Goal: Find specific page/section: Find specific page/section

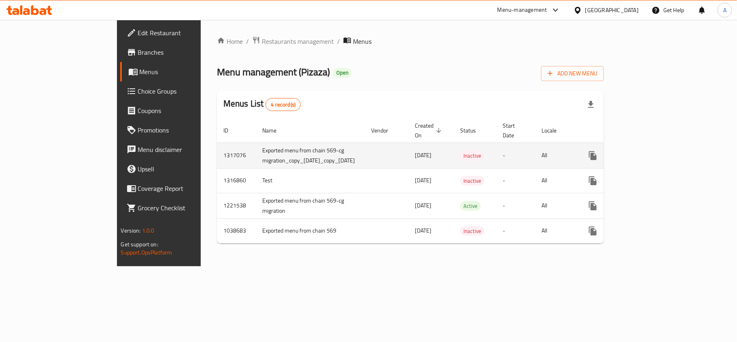
click at [365, 148] on td "enhanced table" at bounding box center [387, 155] width 44 height 26
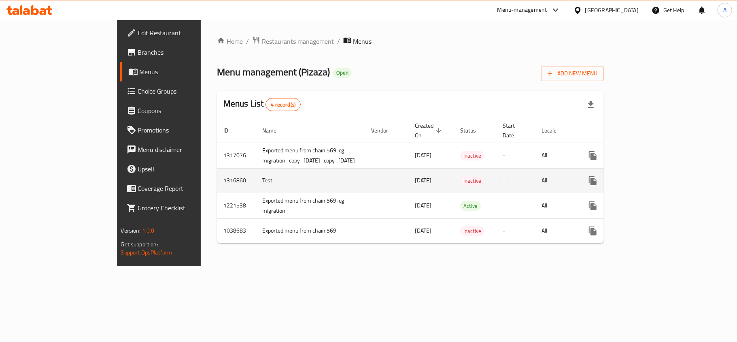
click at [217, 168] on td "1316860" at bounding box center [236, 180] width 39 height 25
click at [217, 172] on td "1316860" at bounding box center [236, 180] width 39 height 25
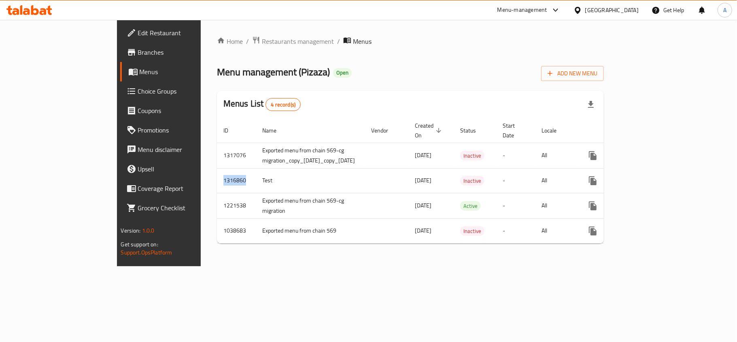
copy td "1316860"
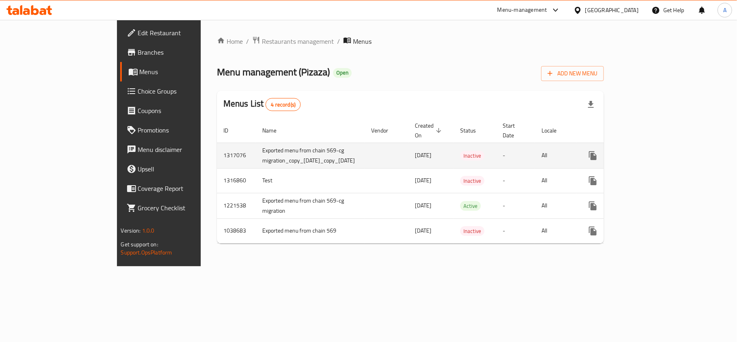
click at [217, 143] on td "1317076" at bounding box center [236, 155] width 39 height 26
click at [217, 146] on td "1317076" at bounding box center [236, 155] width 39 height 26
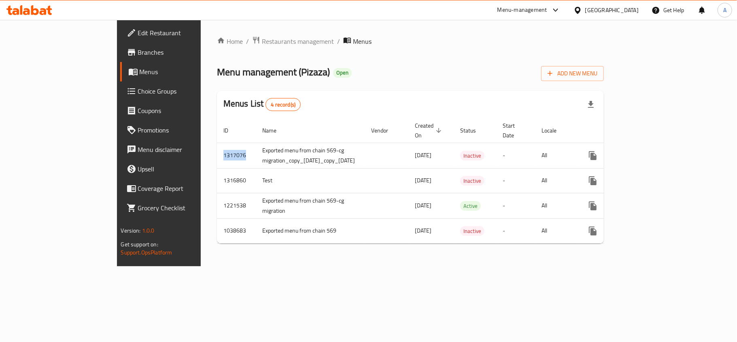
copy td "1317076"
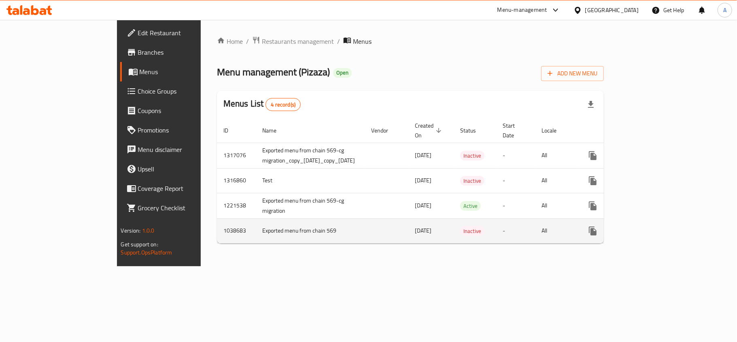
click at [256, 231] on td "Exported menu from chain 569" at bounding box center [310, 230] width 109 height 25
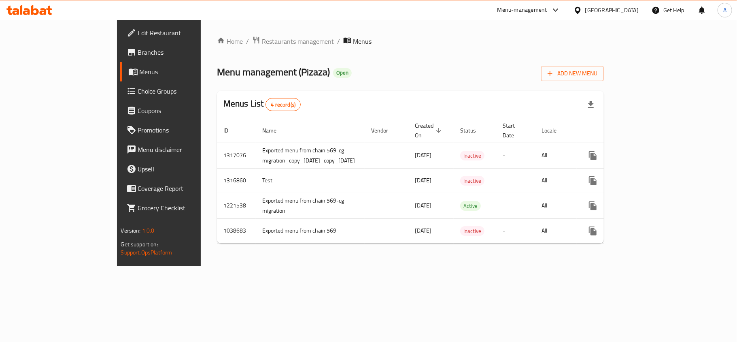
click at [255, 258] on div "Home / Restaurants management / Menus Menu management ( Pizaza ) Open Add New M…" at bounding box center [411, 143] width 420 height 246
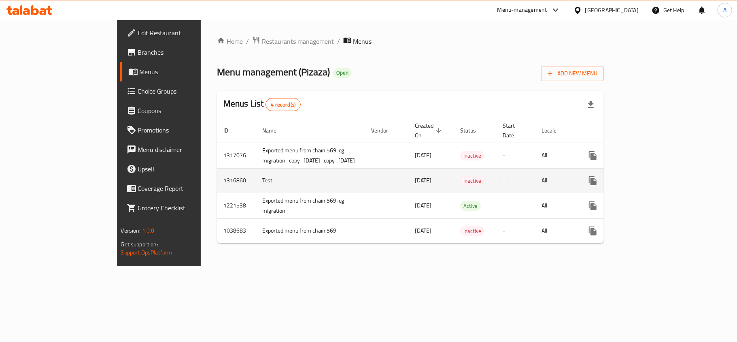
click at [365, 177] on td "enhanced table" at bounding box center [387, 180] width 44 height 25
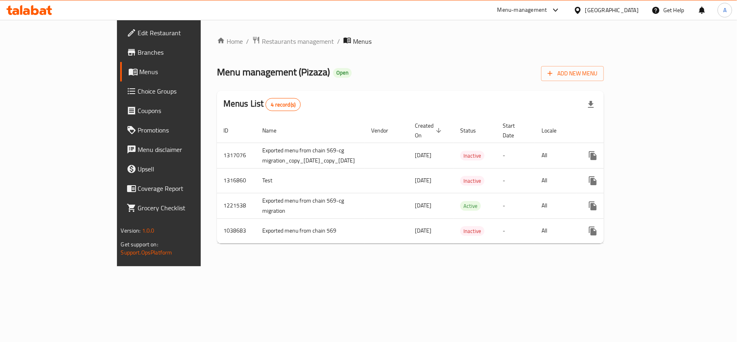
click at [138, 52] on span "Branches" at bounding box center [186, 52] width 96 height 10
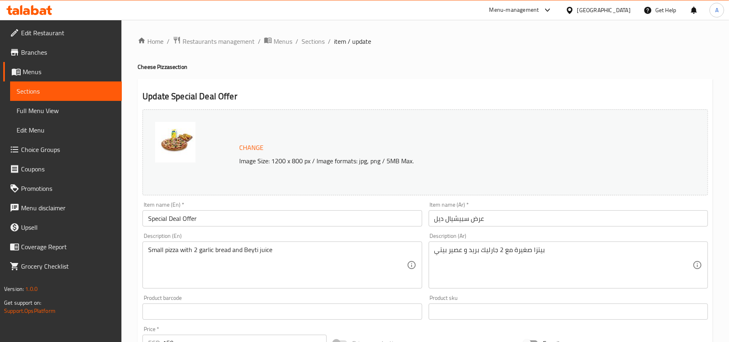
click at [621, 11] on div "[GEOGRAPHIC_DATA]" at bounding box center [603, 10] width 53 height 9
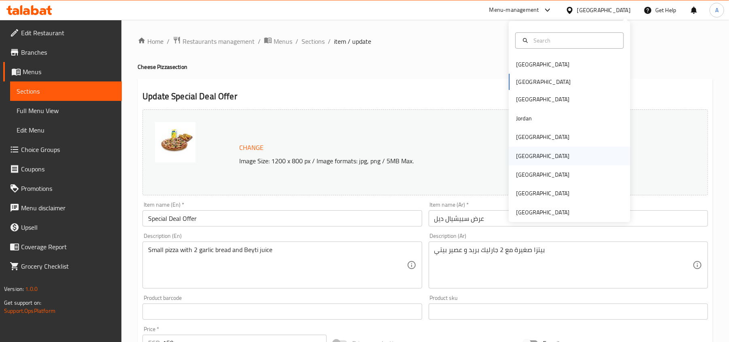
click at [536, 162] on div "[GEOGRAPHIC_DATA]" at bounding box center [569, 156] width 121 height 19
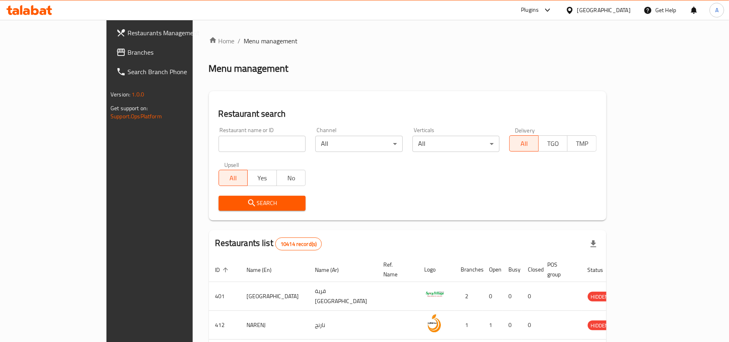
click at [219, 136] on input "search" at bounding box center [262, 144] width 87 height 16
paste input "569"
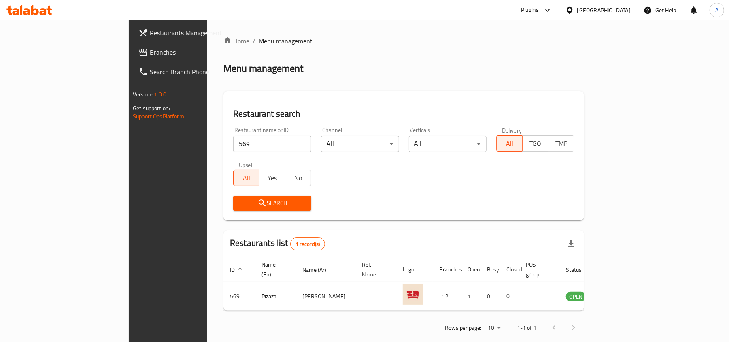
click at [233, 150] on input "569" at bounding box center [272, 144] width 78 height 16
paste input "14339"
type input "14339"
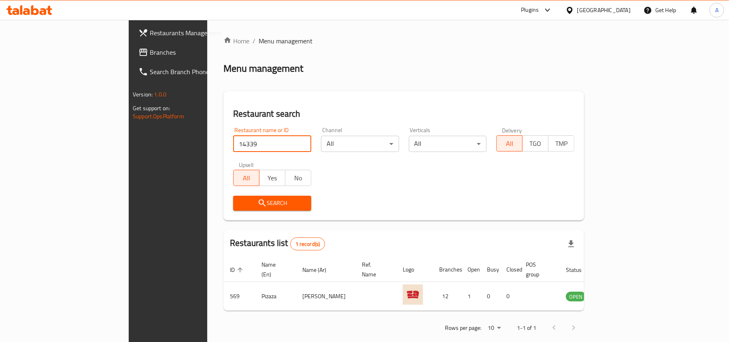
click button "Search" at bounding box center [272, 203] width 78 height 15
click at [616, 9] on div "[GEOGRAPHIC_DATA]" at bounding box center [603, 10] width 53 height 9
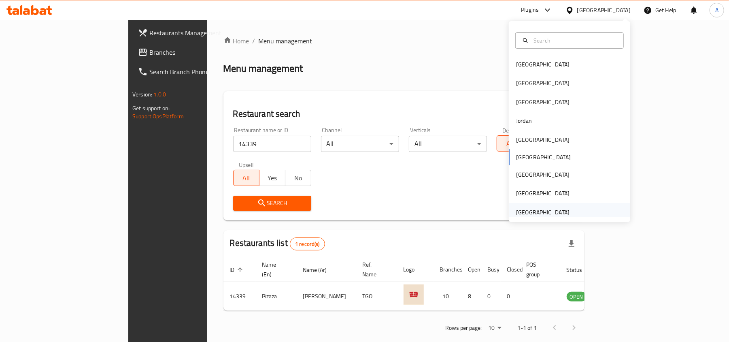
click at [534, 215] on div "[GEOGRAPHIC_DATA]" at bounding box center [542, 212] width 53 height 9
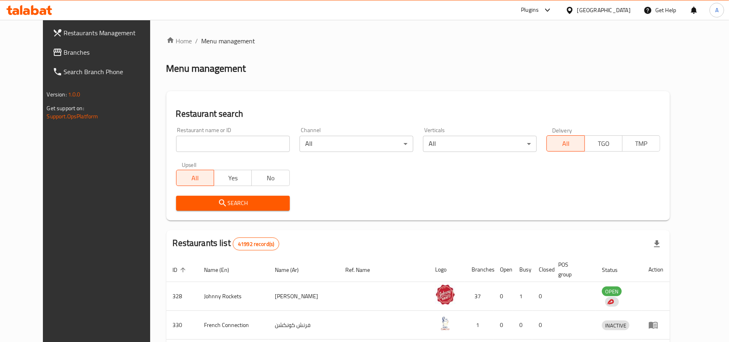
click at [34, 4] on div at bounding box center [29, 10] width 59 height 16
click at [35, 11] on icon at bounding box center [29, 10] width 46 height 10
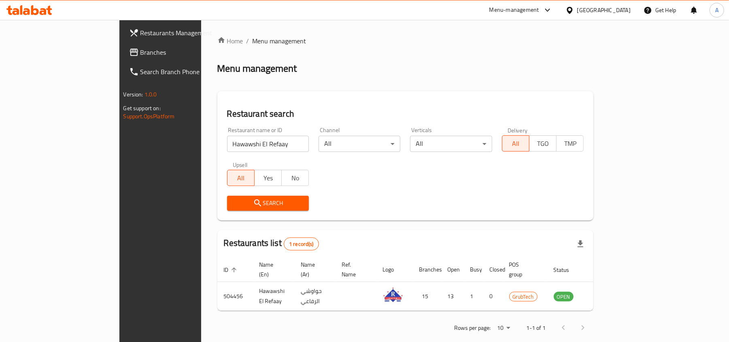
click at [577, 10] on div at bounding box center [571, 10] width 12 height 9
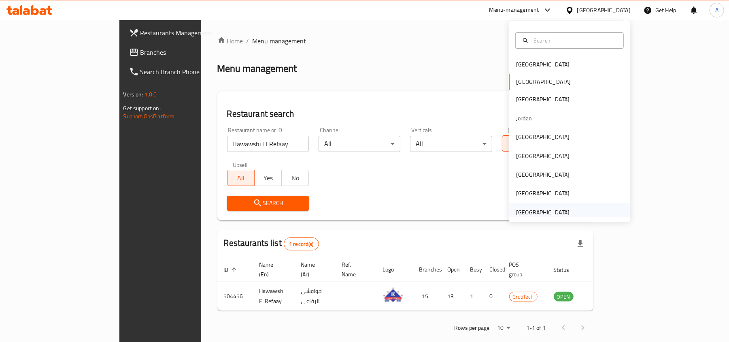
click at [544, 211] on div "[GEOGRAPHIC_DATA]" at bounding box center [542, 212] width 53 height 9
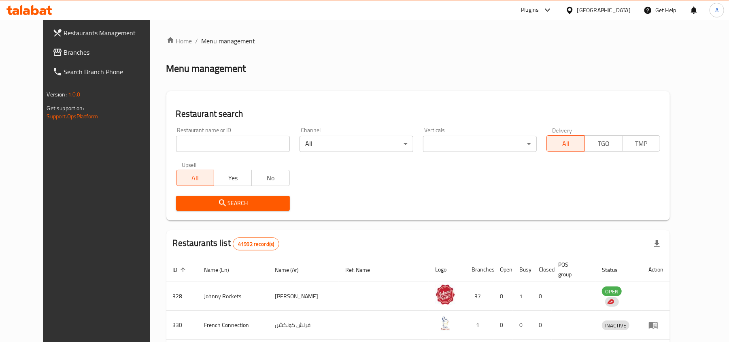
click at [40, 13] on icon at bounding box center [43, 11] width 7 height 7
